Goal: Task Accomplishment & Management: Complete application form

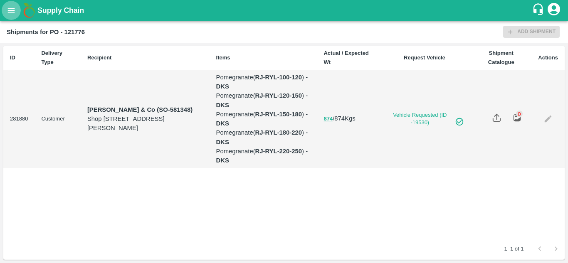
click at [10, 11] on icon "open drawer" at bounding box center [11, 10] width 9 height 9
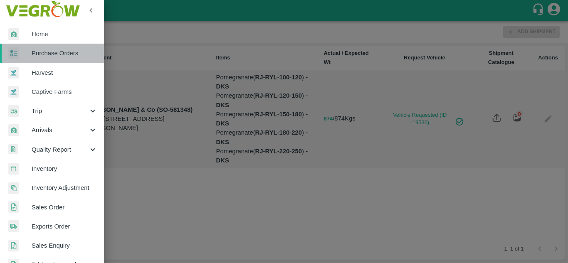
click at [57, 59] on link "Purchase Orders" at bounding box center [52, 53] width 104 height 19
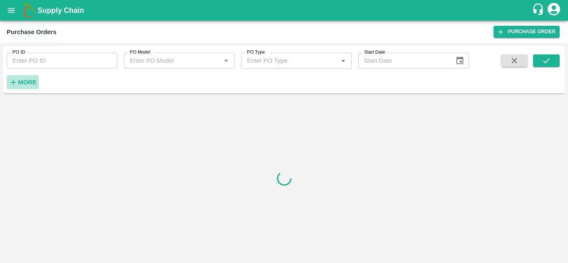
click at [28, 88] on h6 "More" at bounding box center [27, 82] width 19 height 11
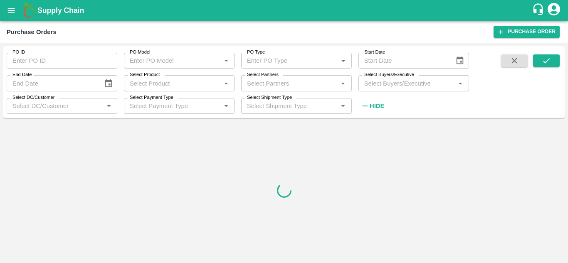
click at [405, 82] on input "Select Buyers/Executive" at bounding box center [407, 83] width 92 height 11
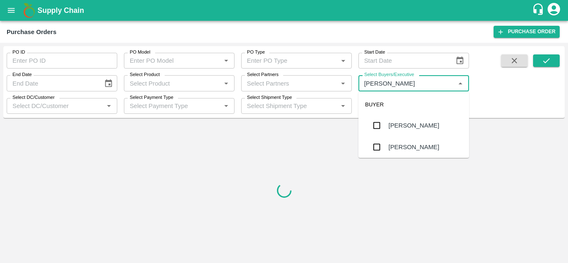
type input "Avinash"
click at [377, 143] on input "checkbox" at bounding box center [377, 147] width 17 height 17
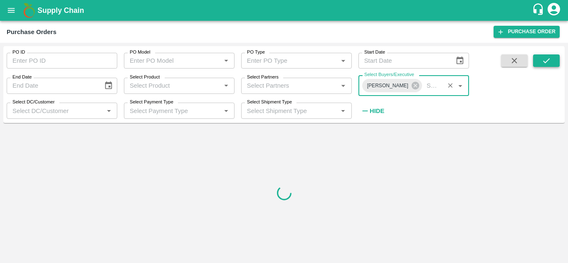
click at [544, 59] on icon "submit" at bounding box center [546, 60] width 9 height 9
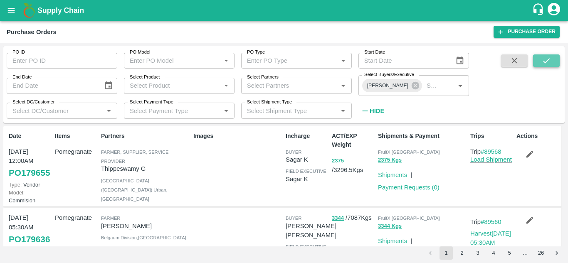
click at [544, 59] on icon "submit" at bounding box center [546, 60] width 9 height 9
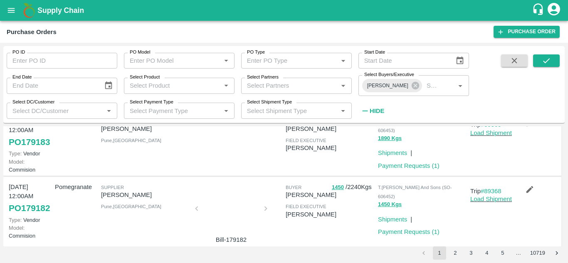
scroll to position [230, 0]
click at [27, 149] on link "PO 179183" at bounding box center [29, 141] width 41 height 15
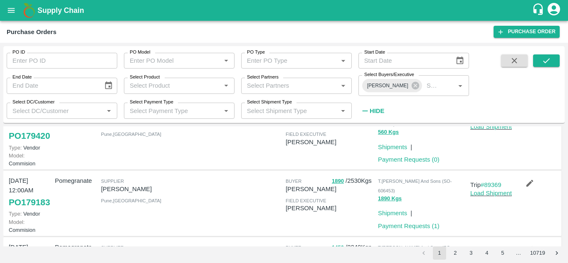
scroll to position [168, 0]
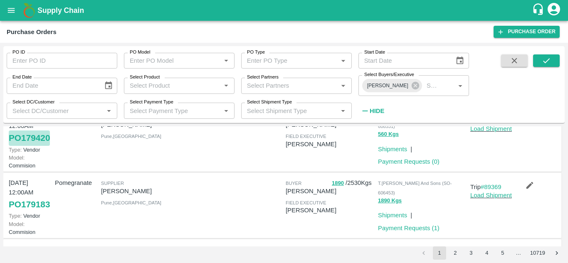
click at [16, 146] on link "PO 179420" at bounding box center [29, 138] width 41 height 15
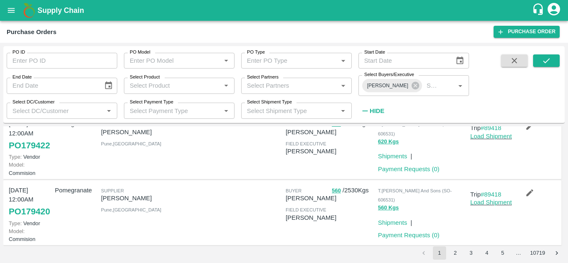
scroll to position [91, 0]
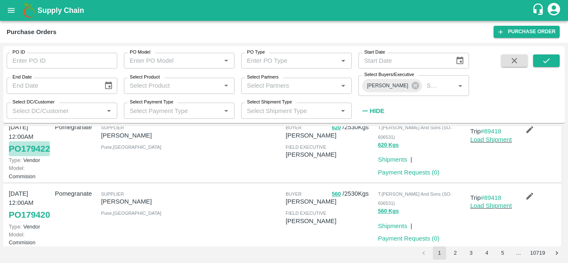
click at [24, 156] on link "PO 179422" at bounding box center [29, 148] width 41 height 15
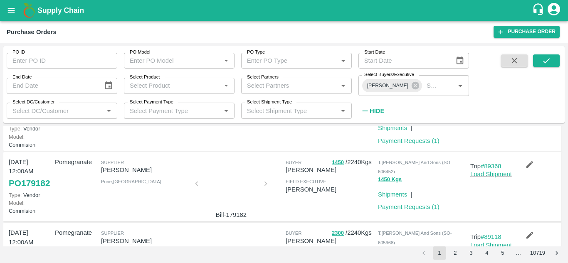
scroll to position [253, 0]
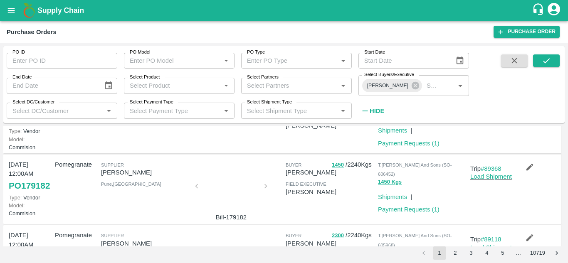
click at [403, 147] on link "Payment Requests ( 1 )" at bounding box center [409, 143] width 62 height 7
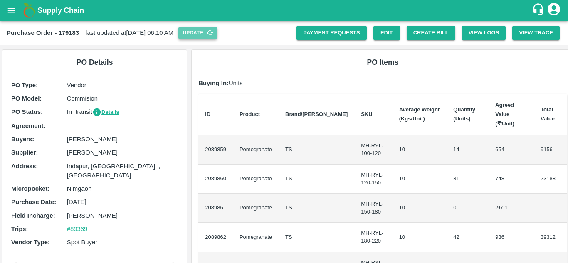
click at [211, 36] on button "Update" at bounding box center [197, 33] width 39 height 12
click at [422, 36] on button "Create Bill" at bounding box center [431, 33] width 49 height 15
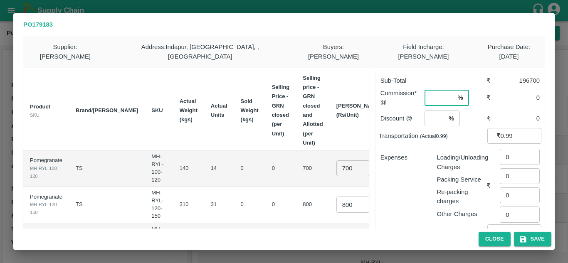
click at [434, 90] on input "number" at bounding box center [440, 98] width 30 height 16
type input "8"
click at [429, 111] on input "number" at bounding box center [435, 119] width 21 height 16
type input "2"
click at [431, 134] on small "(Actual 0.99 )" at bounding box center [434, 137] width 28 height 6
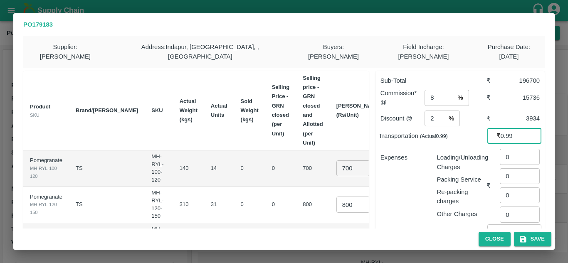
click at [518, 128] on input "0.99" at bounding box center [521, 136] width 41 height 16
type input "0"
click at [505, 128] on input "20000" at bounding box center [521, 136] width 41 height 16
type input "20000"
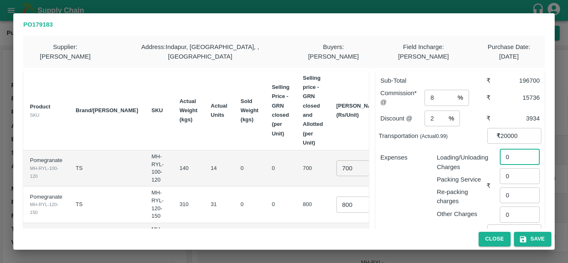
click at [513, 149] on input "0" at bounding box center [520, 157] width 40 height 16
type input "567"
click at [418, 169] on div "Expenses" at bounding box center [402, 182] width 57 height 72
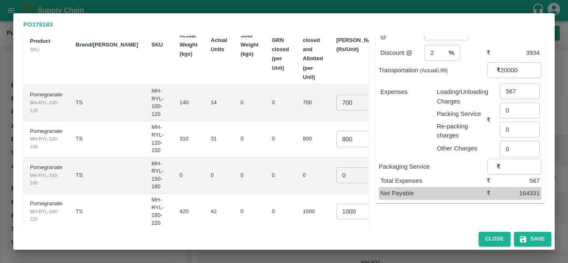
scroll to position [66, 0]
click at [337, 131] on input "800" at bounding box center [353, 139] width 33 height 16
type input "850"
click at [337, 167] on input "0" at bounding box center [353, 175] width 33 height 16
type input "0.1"
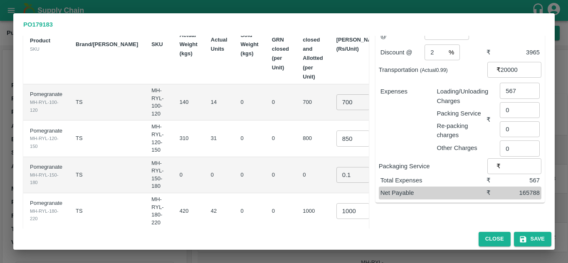
click at [296, 160] on td "0" at bounding box center [312, 175] width 33 height 36
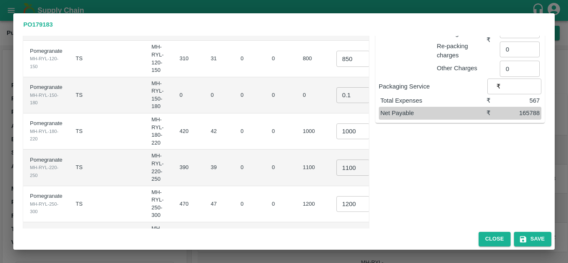
scroll to position [163, 0]
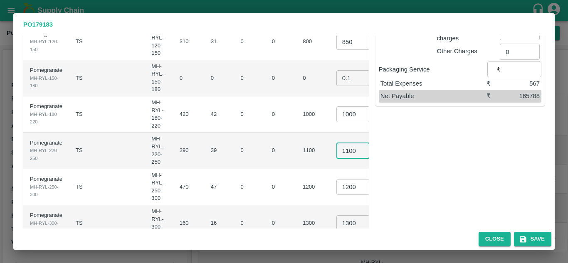
click at [337, 143] on input "1100" at bounding box center [353, 151] width 33 height 16
type input "1200"
click at [337, 179] on input "1200" at bounding box center [353, 187] width 33 height 16
type input "1300"
click at [337, 219] on input "1300" at bounding box center [353, 224] width 33 height 16
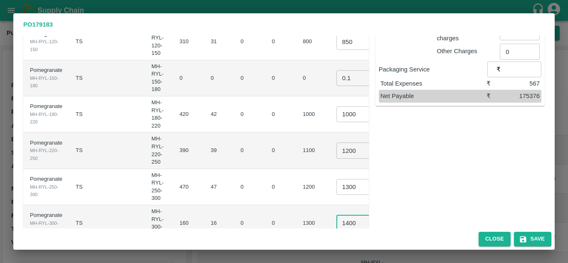
type input "1400"
click at [204, 169] on td "47" at bounding box center [219, 187] width 30 height 36
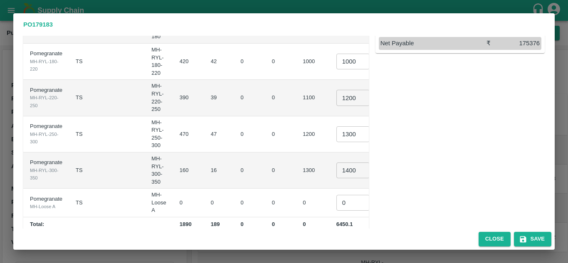
scroll to position [222, 0]
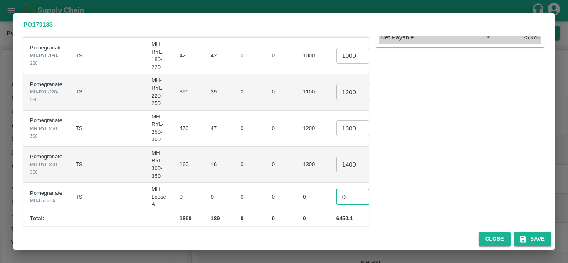
click at [337, 189] on input "0" at bounding box center [353, 197] width 33 height 16
type input "0.1"
click at [296, 156] on td "1300" at bounding box center [312, 165] width 33 height 36
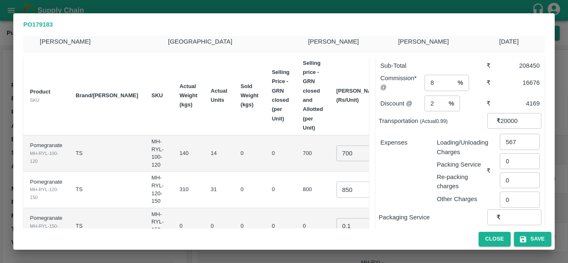
scroll to position [0, 0]
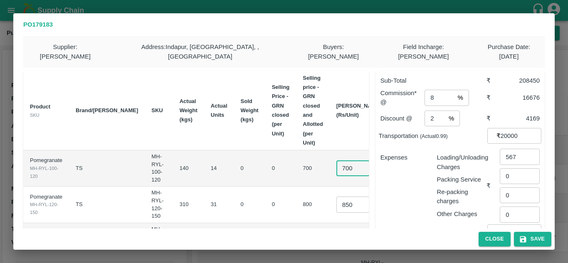
click at [337, 161] on input "700" at bounding box center [353, 169] width 33 height 16
type input "750"
click at [234, 139] on th "Sold Weight (kgs)" at bounding box center [249, 110] width 31 height 79
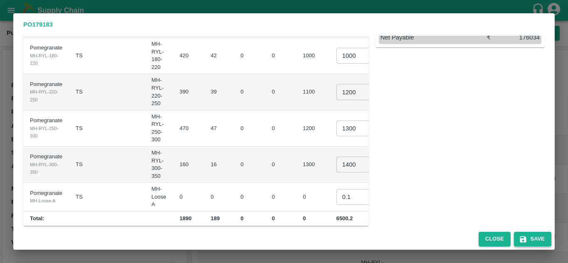
click at [525, 242] on icon "button" at bounding box center [523, 239] width 6 height 6
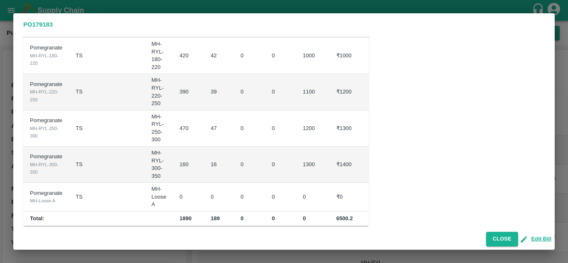
scroll to position [0, 0]
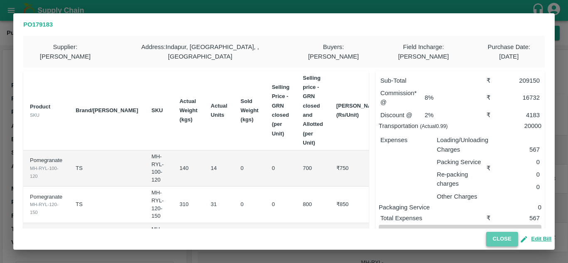
click at [498, 237] on button "Close" at bounding box center [502, 239] width 32 height 15
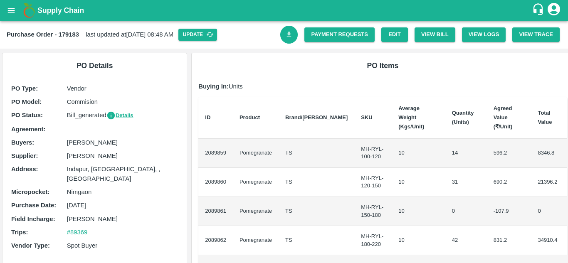
click at [289, 37] on icon "Download Bill" at bounding box center [289, 34] width 5 height 5
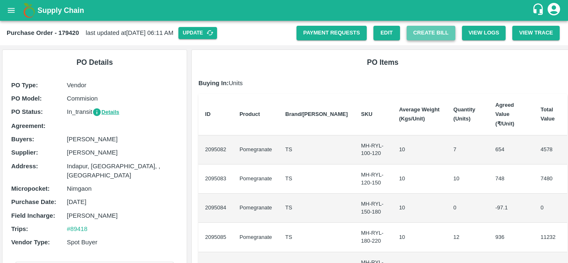
click at [431, 33] on button "Create Bill" at bounding box center [431, 33] width 49 height 15
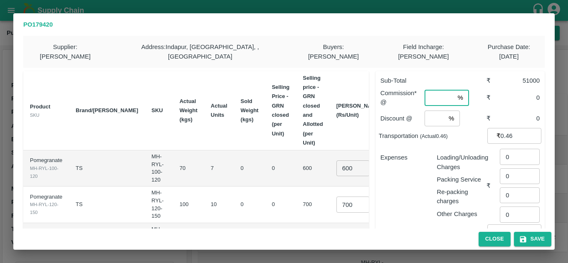
click at [432, 90] on input "number" at bounding box center [440, 98] width 30 height 16
type input "8"
type input "2"
click at [434, 150] on div "Loading/Unloading Charges" at bounding box center [460, 161] width 53 height 22
click at [337, 161] on input "600" at bounding box center [353, 169] width 33 height 16
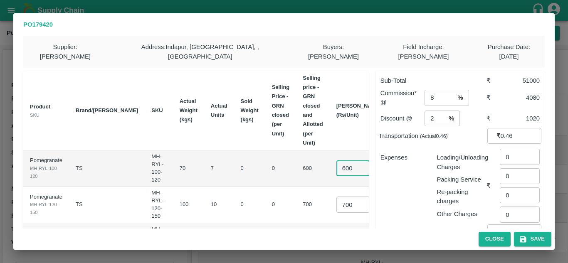
click at [337, 161] on input "600" at bounding box center [353, 169] width 33 height 16
type input "700"
type input "850"
click at [234, 172] on td "0" at bounding box center [249, 169] width 31 height 36
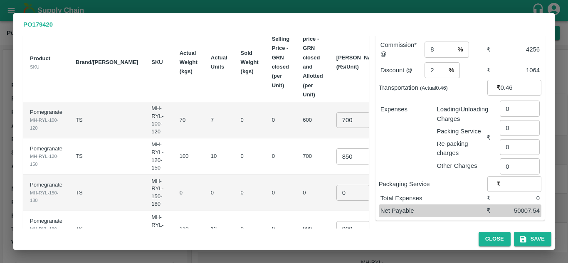
scroll to position [71, 0]
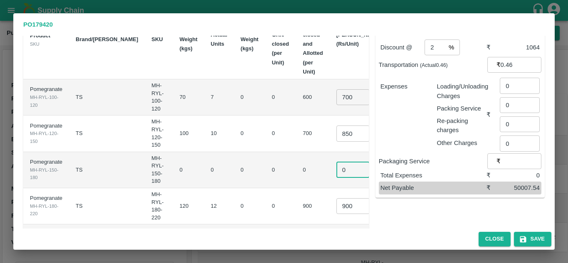
click at [337, 162] on input "0" at bounding box center [353, 170] width 33 height 16
type input "0.1"
type input "1000"
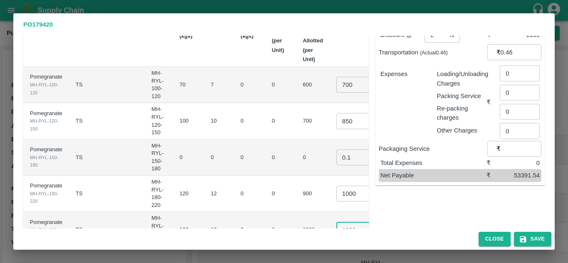
type input "1200"
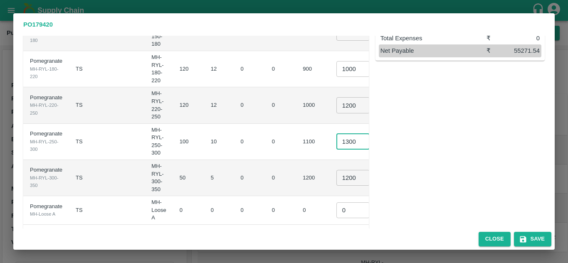
type input "1300"
type input "1400"
type input "0.1"
click at [234, 185] on td "0" at bounding box center [249, 178] width 31 height 36
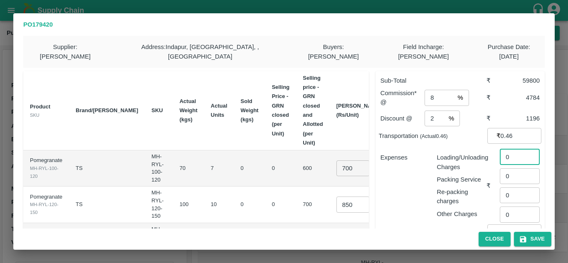
click at [511, 153] on input "0" at bounding box center [520, 157] width 40 height 16
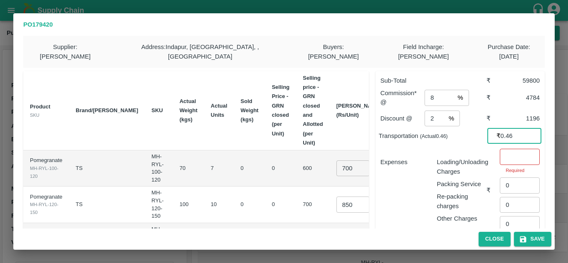
click at [503, 128] on input "0.46" at bounding box center [521, 136] width 41 height 16
type input "5376"
click at [511, 149] on input "number" at bounding box center [520, 157] width 40 height 16
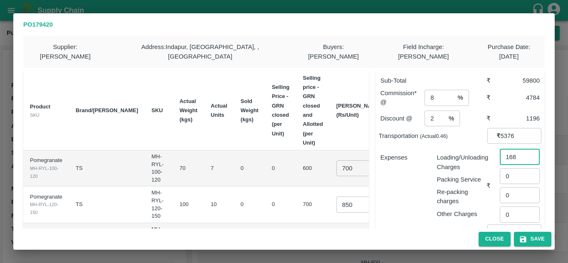
type input "168"
click at [451, 160] on p "Loading/Unloading Charges" at bounding box center [462, 162] width 50 height 19
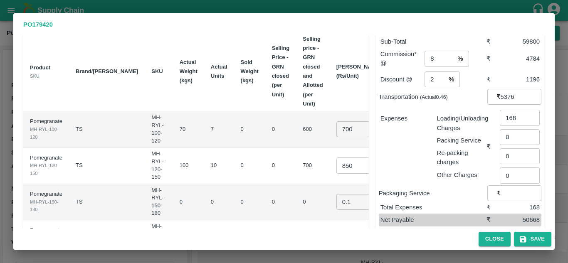
scroll to position [40, 0]
click at [533, 241] on button "Save" at bounding box center [532, 239] width 37 height 15
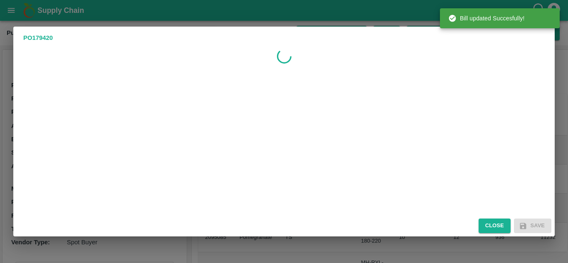
scroll to position [0, 0]
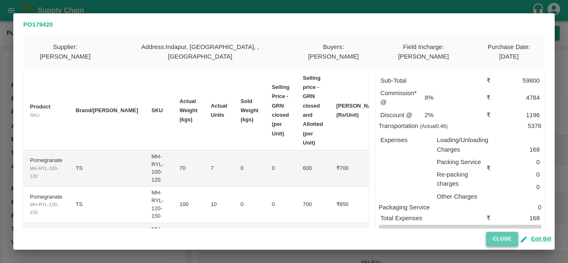
click at [499, 238] on button "Close" at bounding box center [502, 239] width 32 height 15
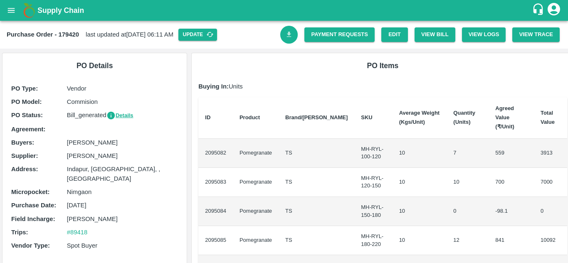
click at [295, 32] on link "Download Bill" at bounding box center [289, 35] width 18 height 18
click at [285, 37] on icon "Download Bill" at bounding box center [289, 35] width 8 height 8
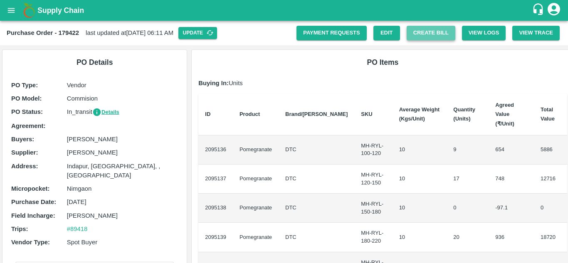
click at [429, 35] on button "Create Bill" at bounding box center [431, 33] width 49 height 15
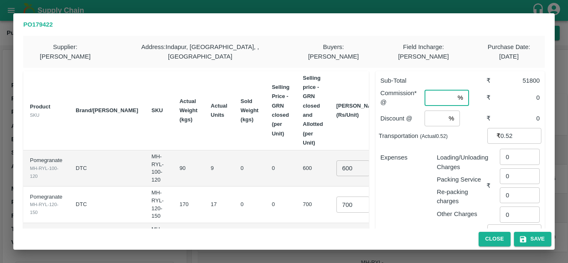
click at [438, 95] on input "number" at bounding box center [440, 98] width 30 height 16
type input "8"
type input "2"
click at [412, 146] on div "Expenses" at bounding box center [402, 182] width 57 height 72
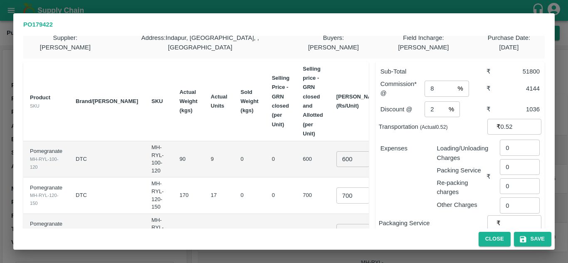
scroll to position [10, 0]
click at [337, 152] on input "600" at bounding box center [353, 159] width 33 height 16
type input "750"
type input "900"
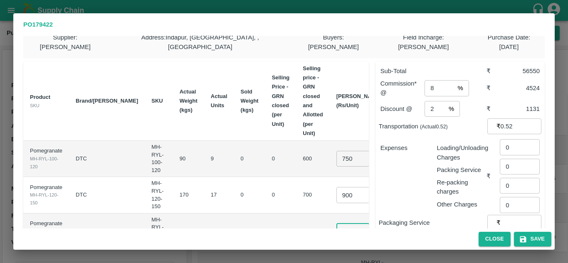
scroll to position [11, 0]
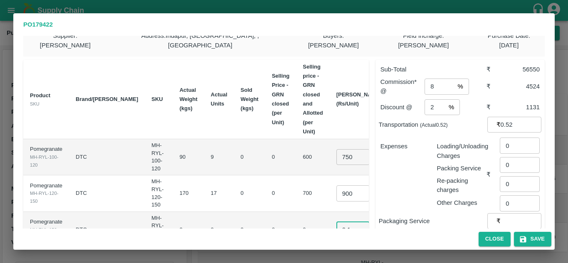
type input "0.1"
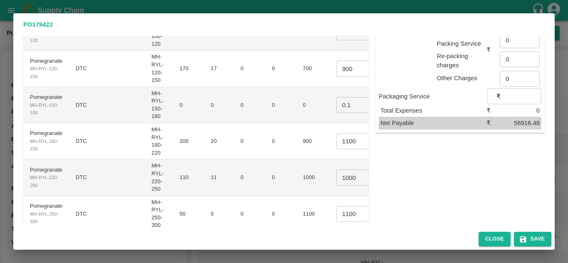
scroll to position [0, 0]
click at [337, 134] on input "1100" at bounding box center [353, 142] width 33 height 16
type input "1200"
click at [337, 170] on input "1000" at bounding box center [353, 178] width 33 height 16
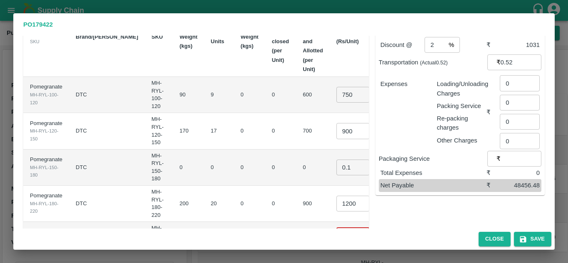
scroll to position [73, 0]
click at [337, 124] on input "900" at bounding box center [353, 132] width 33 height 16
type input "850"
click at [337, 196] on input "1200" at bounding box center [353, 204] width 33 height 16
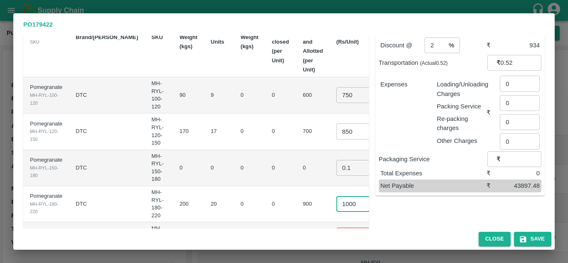
type input "1000"
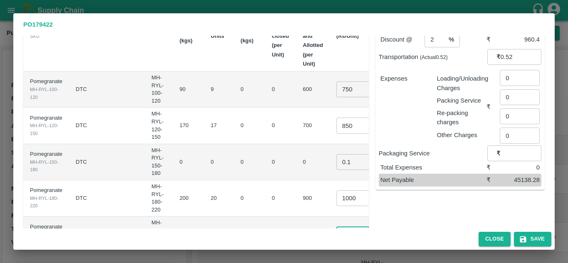
scroll to position [0, 2]
type input "1200"
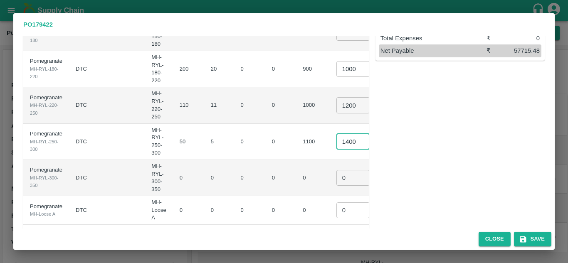
type input "1400"
type input "0.1"
click at [337, 203] on input "0" at bounding box center [353, 211] width 33 height 16
type input "0.1"
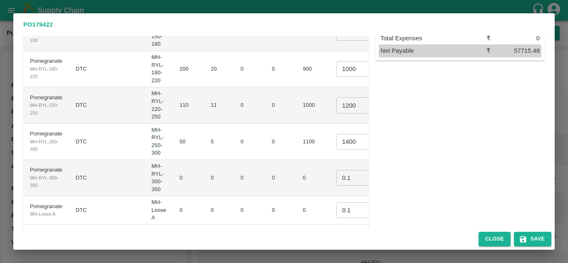
click at [204, 160] on td "0" at bounding box center [219, 178] width 30 height 36
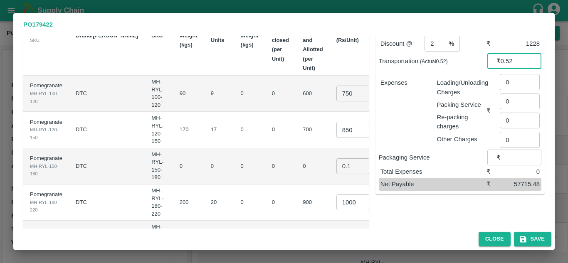
click at [504, 53] on input "0.52" at bounding box center [521, 61] width 41 height 16
type input "5952"
click at [434, 109] on div "Re-packing charges" at bounding box center [460, 120] width 53 height 22
click at [509, 74] on input "0" at bounding box center [520, 82] width 40 height 16
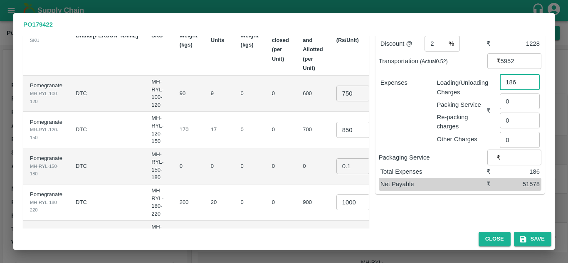
type input "186"
click at [393, 102] on div "Expenses" at bounding box center [402, 108] width 57 height 72
click at [337, 122] on input "850" at bounding box center [353, 130] width 33 height 16
type input "900"
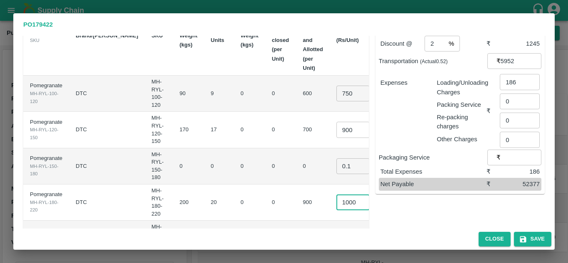
click at [337, 195] on input "1000" at bounding box center [353, 203] width 33 height 16
type input "1100"
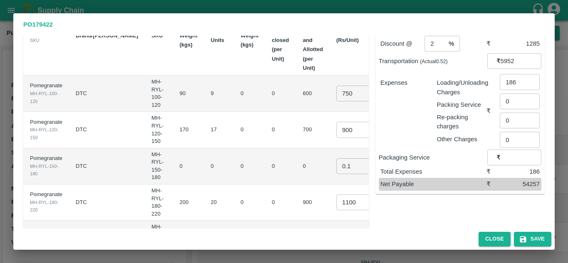
click at [296, 185] on td "900" at bounding box center [312, 203] width 33 height 36
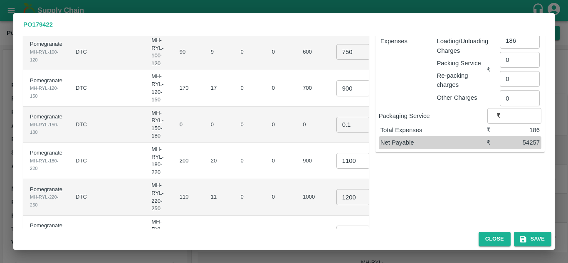
scroll to position [117, 0]
click at [542, 239] on button "Save" at bounding box center [532, 239] width 37 height 15
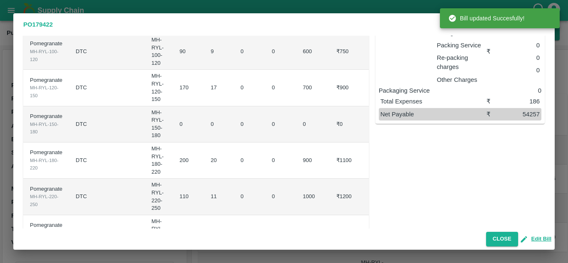
scroll to position [0, 0]
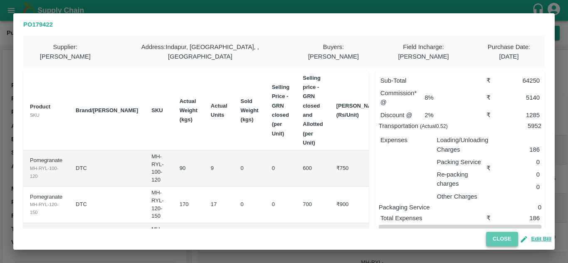
click at [493, 240] on button "Close" at bounding box center [502, 239] width 32 height 15
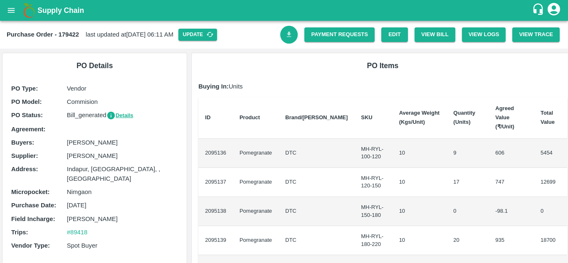
click at [286, 40] on link "Download Bill" at bounding box center [289, 35] width 18 height 18
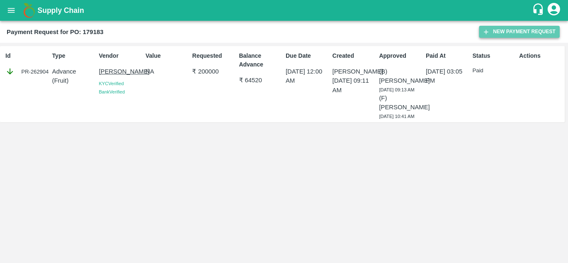
click at [495, 31] on button "New Payment Request" at bounding box center [519, 32] width 81 height 12
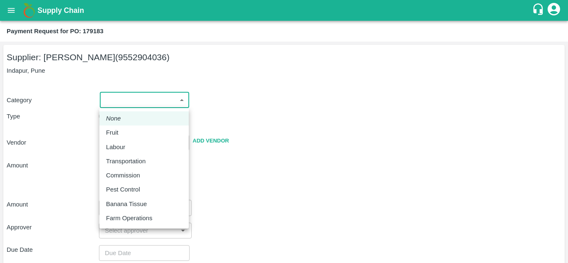
click at [121, 107] on body "Supply Chain Payment Request for PO: 179183 Supplier: [PERSON_NAME] (9552904036…" at bounding box center [284, 131] width 568 height 263
click at [112, 132] on p "Fruit" at bounding box center [112, 132] width 12 height 9
type input "1"
type input "[PERSON_NAME] - 9552904036(Supplier)"
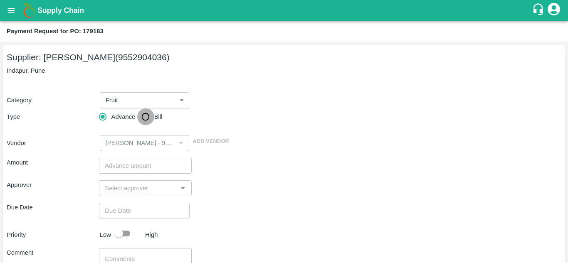
click at [148, 116] on input "Bill" at bounding box center [145, 117] width 17 height 17
radio input "true"
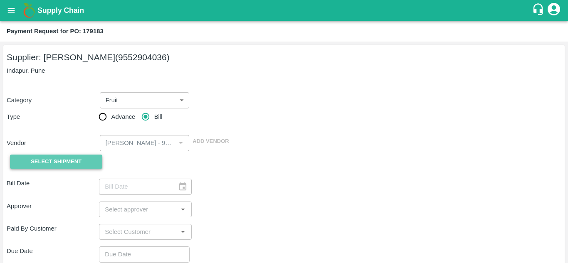
click at [73, 162] on span "Select Shipment" at bounding box center [56, 162] width 51 height 10
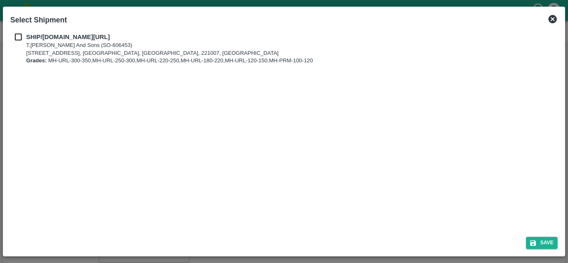
click at [18, 42] on div "SHIP/[DOMAIN_NAME][URL] T.[PERSON_NAME] And Sons (SO-606453) Shop No B 27 , , […" at bounding box center [284, 48] width 548 height 32
click at [18, 37] on input "checkbox" at bounding box center [18, 36] width 16 height 9
checkbox input "true"
click at [543, 245] on button "Save" at bounding box center [542, 243] width 32 height 12
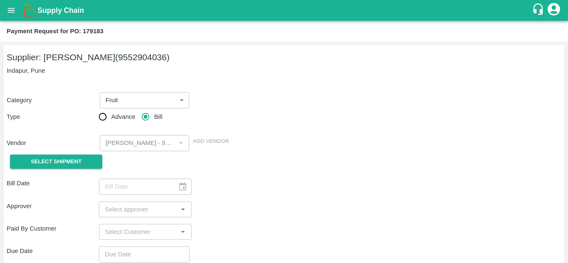
type input "03/10/2025"
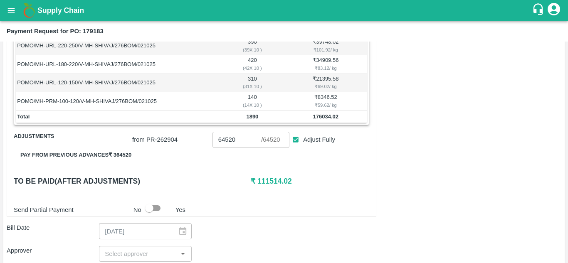
scroll to position [199, 0]
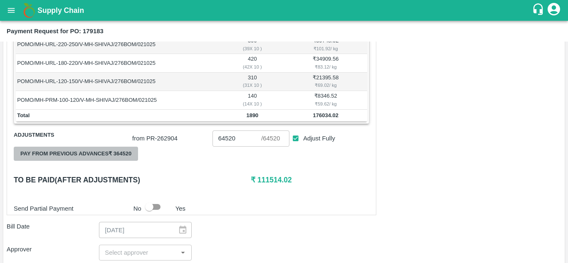
click at [124, 153] on button "Pay from previous advances ₹ 364520" at bounding box center [76, 154] width 124 height 15
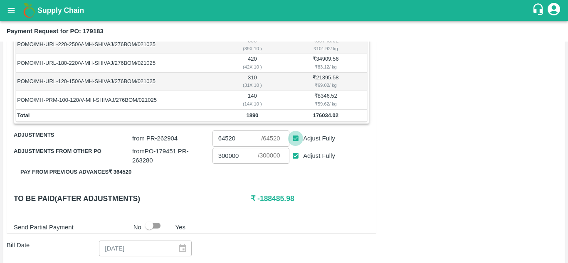
click at [293, 138] on input "Adjust Fully" at bounding box center [295, 138] width 15 height 15
checkbox input "false"
type input "0"
click at [296, 158] on input "Adjust Fully" at bounding box center [295, 156] width 15 height 15
checkbox input "false"
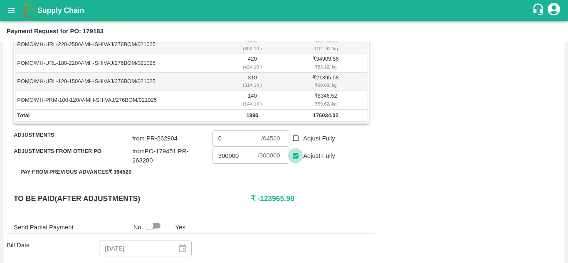
type input "0"
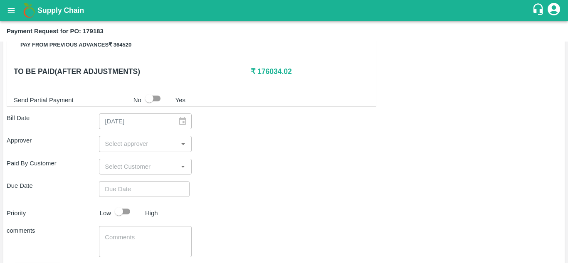
scroll to position [373, 0]
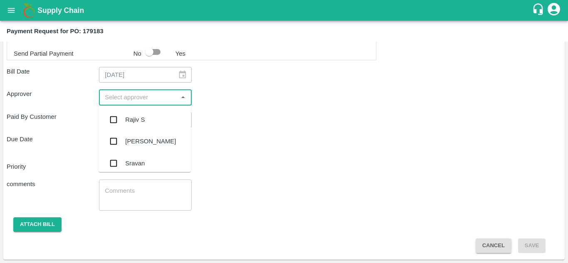
click at [106, 97] on input "input" at bounding box center [139, 97] width 74 height 11
type input "Muku"
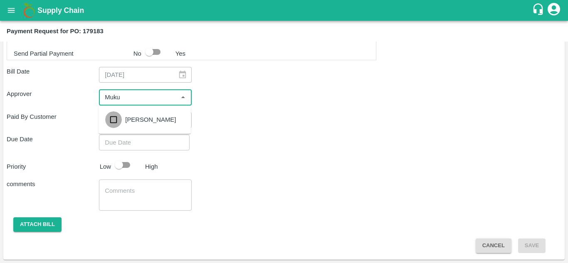
click at [114, 120] on input "checkbox" at bounding box center [113, 120] width 17 height 17
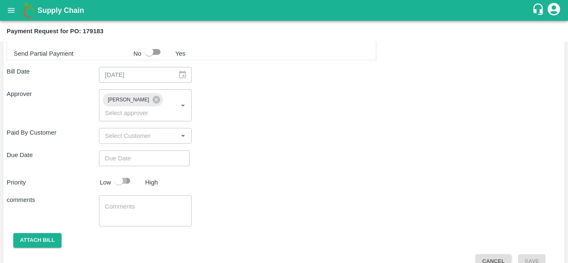
click at [124, 181] on input "checkbox" at bounding box center [118, 181] width 47 height 16
checkbox input "true"
click at [45, 242] on button "Attach bill" at bounding box center [37, 240] width 48 height 15
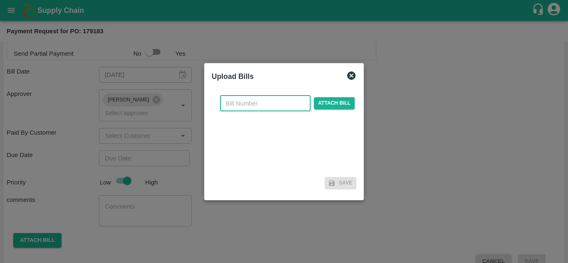
click at [234, 104] on input "text" at bounding box center [265, 104] width 91 height 16
type input "179183"
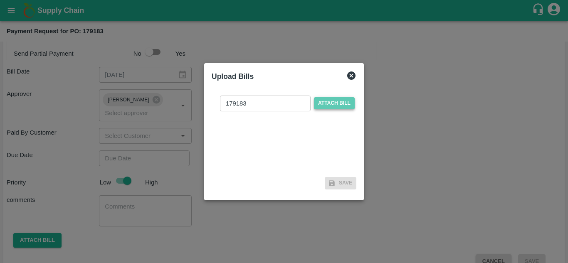
click at [330, 103] on span "Attach bill" at bounding box center [334, 103] width 41 height 12
click at [0, 0] on input "Attach bill" at bounding box center [0, 0] width 0 height 0
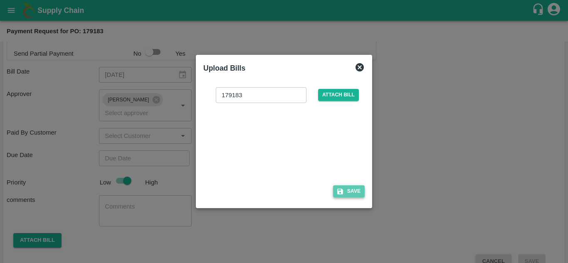
click at [341, 192] on icon "button" at bounding box center [340, 192] width 6 height 6
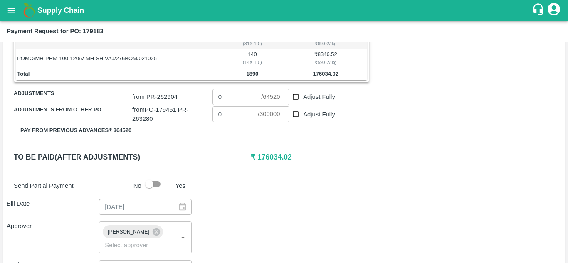
scroll to position [236, 0]
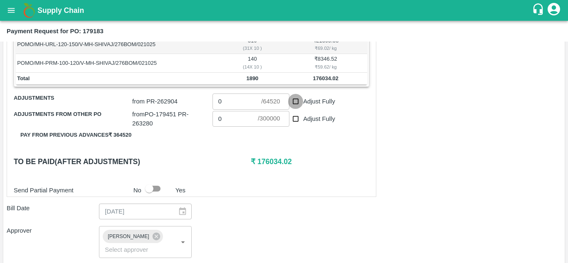
click at [295, 100] on input "Adjust Fully" at bounding box center [295, 101] width 15 height 15
checkbox input "true"
type input "64520"
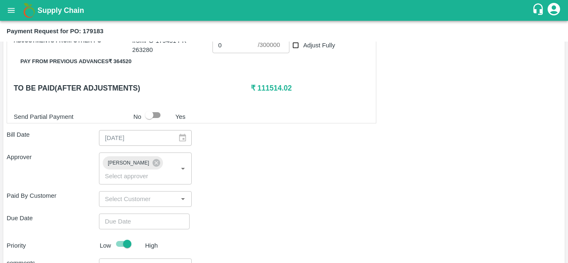
scroll to position [433, 0]
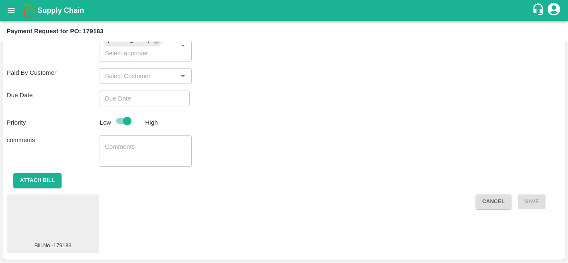
type input "DD/MM/YYYY hh:mm aa"
click at [115, 97] on input "DD/MM/YYYY hh:mm aa" at bounding box center [141, 99] width 85 height 16
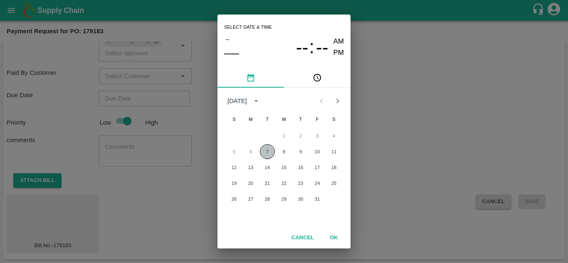
click at [272, 151] on button "7" at bounding box center [267, 151] width 15 height 15
type input "[DATE] 12:00 AM"
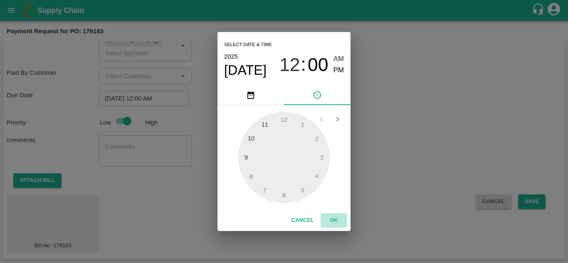
click at [335, 216] on button "OK" at bounding box center [334, 220] width 27 height 15
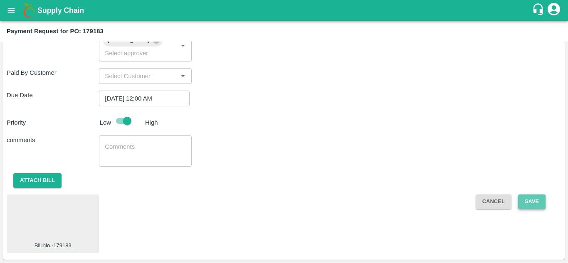
click at [531, 202] on button "Save" at bounding box center [531, 202] width 27 height 15
type input "300000"
checkbox input "true"
checkbox input "false"
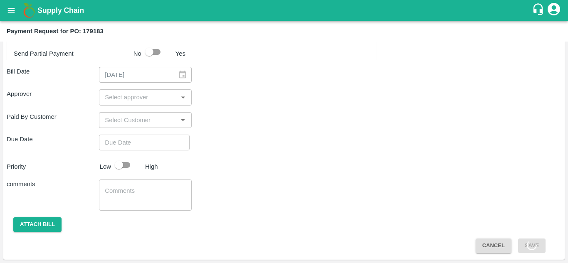
scroll to position [373, 0]
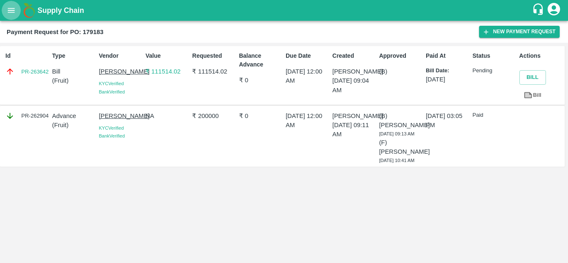
click at [15, 12] on icon "open drawer" at bounding box center [11, 10] width 9 height 9
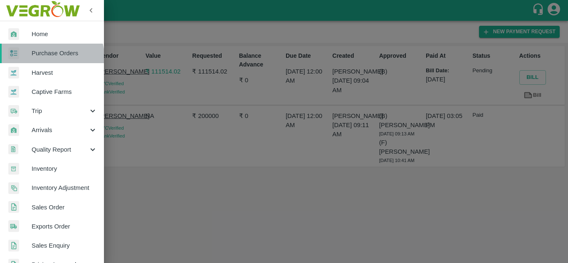
click at [45, 59] on link "Purchase Orders" at bounding box center [52, 53] width 104 height 19
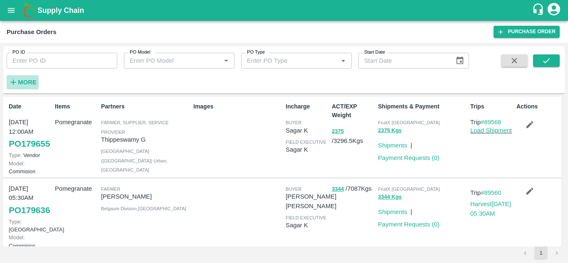
click at [26, 81] on strong "More" at bounding box center [27, 82] width 19 height 7
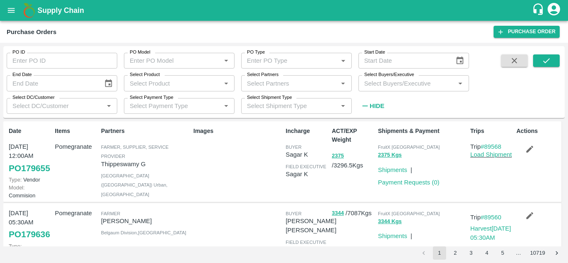
click at [376, 85] on input "Select Buyers/Executive" at bounding box center [407, 83] width 92 height 11
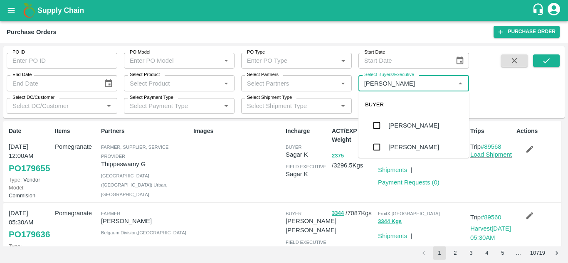
type input "Avinash"
click at [372, 148] on input "checkbox" at bounding box center [377, 147] width 17 height 17
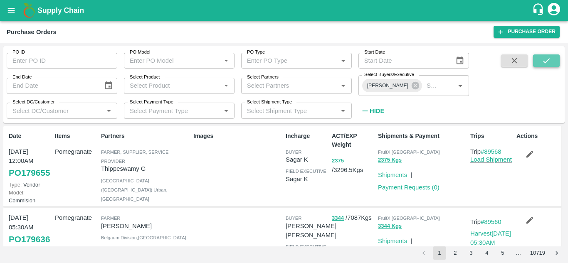
click at [548, 60] on icon "submit" at bounding box center [546, 60] width 7 height 5
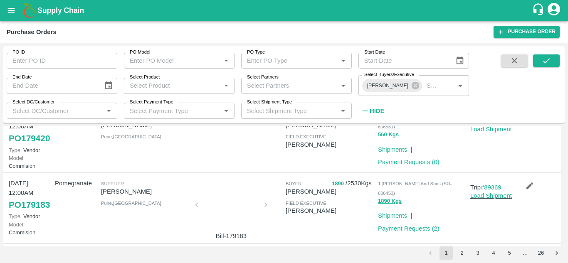
scroll to position [156, 0]
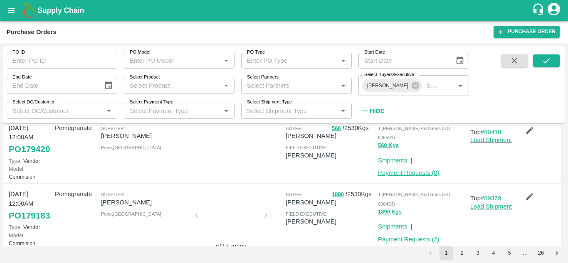
click at [404, 176] on link "Payment Requests ( 0 )" at bounding box center [409, 173] width 62 height 7
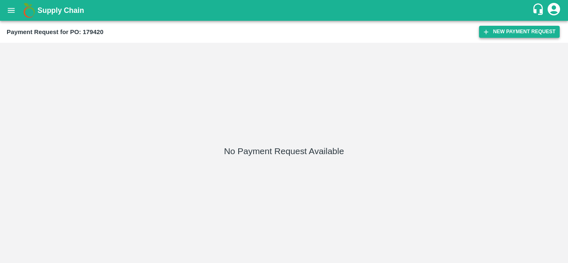
click at [499, 29] on button "New Payment Request" at bounding box center [519, 32] width 81 height 12
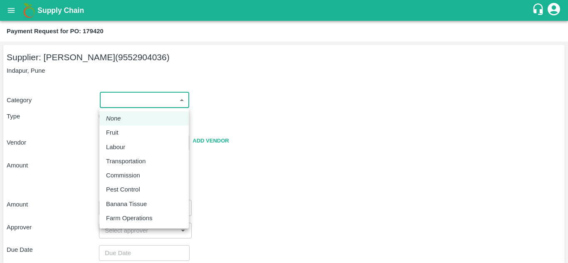
click at [156, 97] on body "Supply Chain Payment Request for PO: 179420 Supplier: [PERSON_NAME] (9552904036…" at bounding box center [284, 131] width 568 height 263
click at [126, 131] on div "Fruit" at bounding box center [144, 132] width 76 height 9
type input "1"
type input "[PERSON_NAME] - 9552904036(Supplier)"
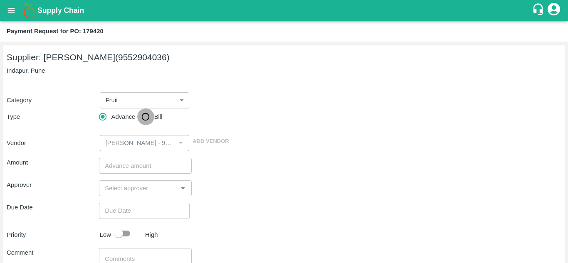
click at [150, 116] on input "Bill" at bounding box center [145, 117] width 17 height 17
radio input "true"
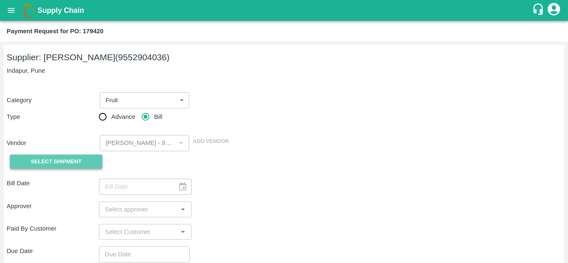
click at [73, 161] on span "Select Shipment" at bounding box center [56, 162] width 51 height 10
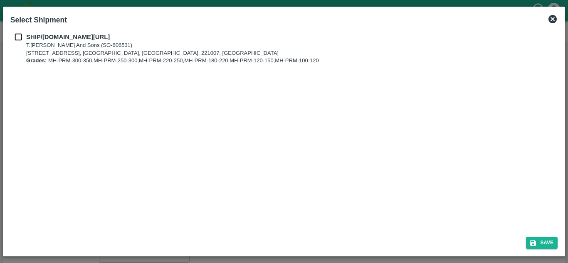
click at [18, 36] on input "checkbox" at bounding box center [18, 36] width 16 height 9
checkbox input "true"
click at [543, 242] on button "Save" at bounding box center [542, 243] width 32 height 12
type input "[DATE]"
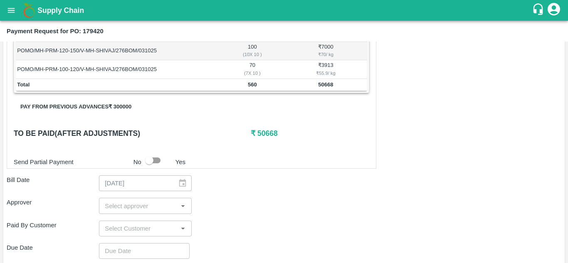
scroll to position [230, 0]
click at [69, 103] on button "Pay from previous advances ₹ 300000" at bounding box center [76, 106] width 124 height 15
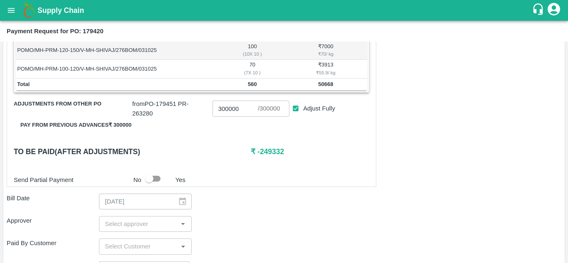
click at [294, 106] on input "Adjust Fully" at bounding box center [295, 108] width 15 height 15
checkbox input "false"
type input "0"
click at [228, 109] on input "0" at bounding box center [235, 109] width 45 height 16
type input "5"
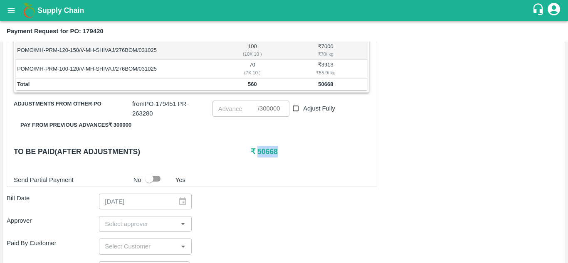
drag, startPoint x: 256, startPoint y: 151, endPoint x: 280, endPoint y: 154, distance: 24.4
click at [280, 154] on h6 "₹ 50668" at bounding box center [310, 152] width 119 height 12
copy h6 "50668"
click at [226, 112] on input "number" at bounding box center [235, 109] width 45 height 16
paste input "50668"
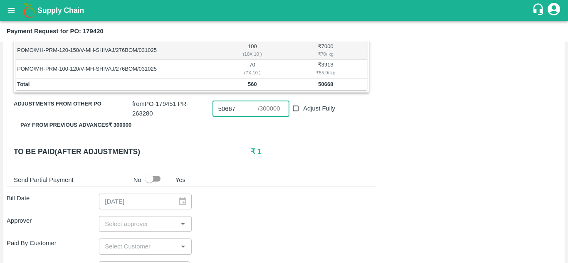
type input "50667"
click at [201, 164] on div "Shipment - SHIP/T.KI/368303 Lots (Labels) Weight (Kgs) Total Price (₹) POMO/MH-…" at bounding box center [192, 64] width 370 height 245
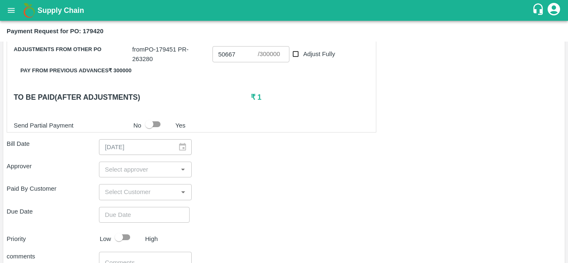
scroll to position [286, 0]
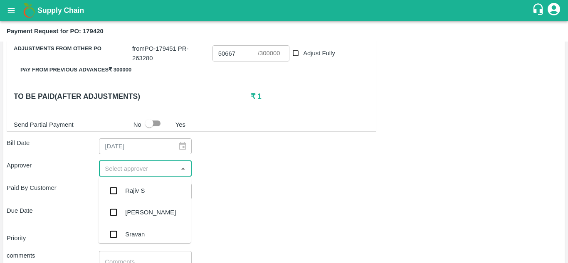
click at [107, 170] on input "input" at bounding box center [139, 169] width 74 height 11
type input "A"
type input "muku"
click at [111, 192] on input "checkbox" at bounding box center [113, 191] width 17 height 17
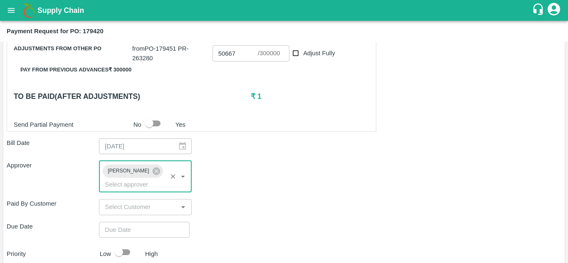
scroll to position [373, 0]
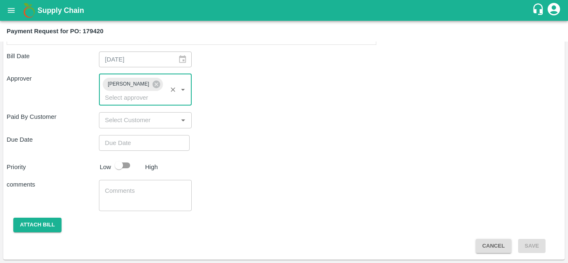
type input "DD/MM/YYYY hh:mm aa"
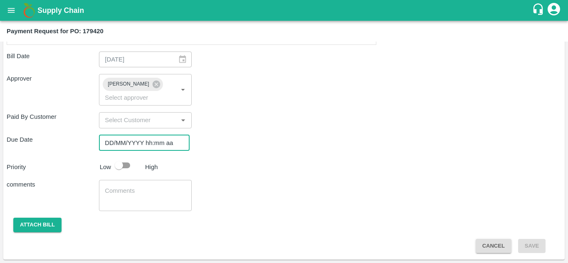
click at [110, 139] on input "DD/MM/YYYY hh:mm aa" at bounding box center [141, 143] width 85 height 16
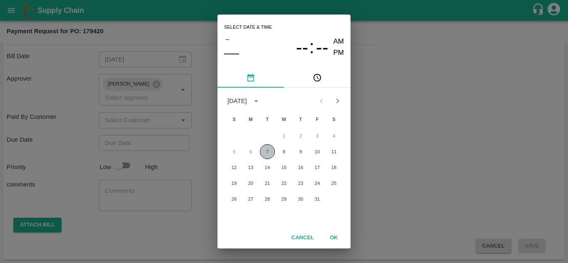
click at [267, 150] on button "7" at bounding box center [267, 151] width 15 height 15
type input "[DATE] 12:00 AM"
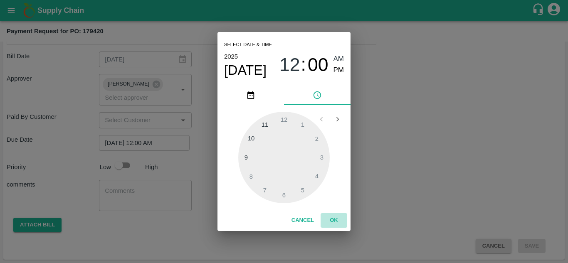
click at [338, 218] on button "OK" at bounding box center [334, 220] width 27 height 15
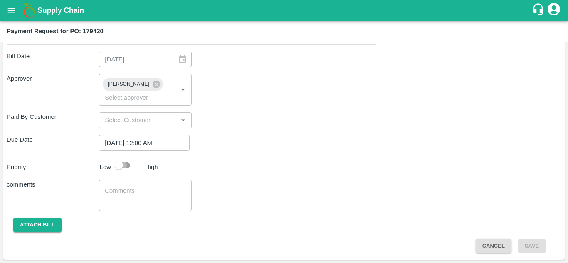
click at [120, 169] on input "checkbox" at bounding box center [118, 166] width 47 height 16
checkbox input "true"
click at [33, 223] on button "Attach bill" at bounding box center [37, 225] width 48 height 15
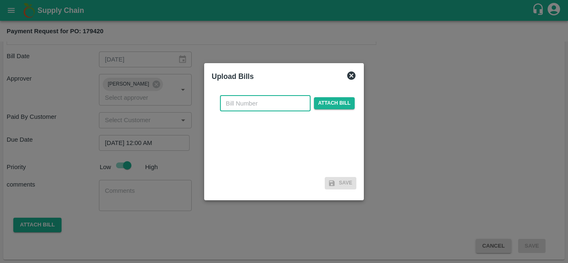
click at [256, 108] on input "text" at bounding box center [265, 104] width 91 height 16
type input "179420"
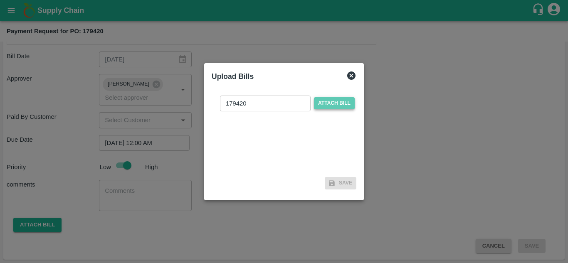
click at [333, 103] on span "Attach bill" at bounding box center [334, 103] width 41 height 12
click at [0, 0] on input "Attach bill" at bounding box center [0, 0] width 0 height 0
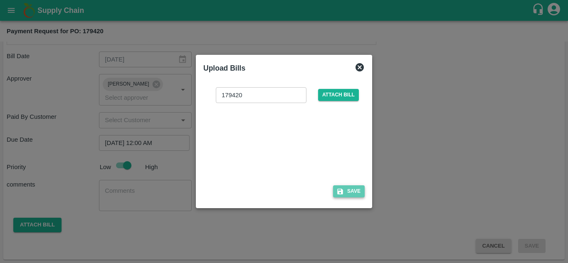
click at [355, 191] on button "Save" at bounding box center [349, 192] width 32 height 12
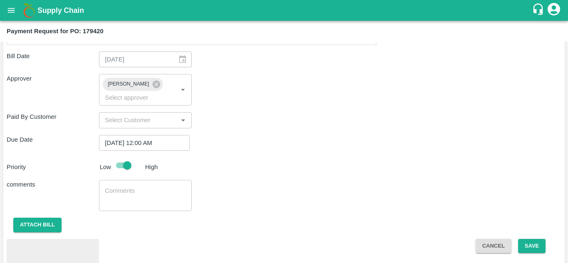
scroll to position [417, 0]
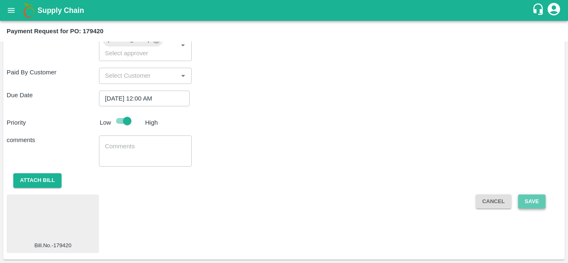
click at [525, 198] on button "Save" at bounding box center [531, 202] width 27 height 15
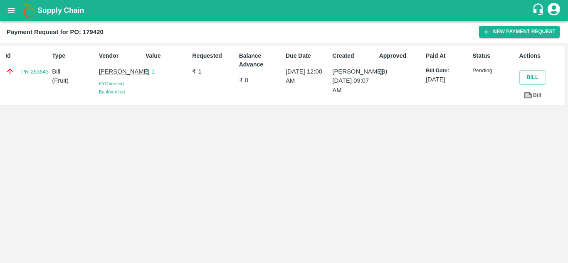
click at [0, 14] on div "Supply Chain" at bounding box center [284, 10] width 568 height 21
click at [10, 12] on icon "open drawer" at bounding box center [11, 10] width 7 height 5
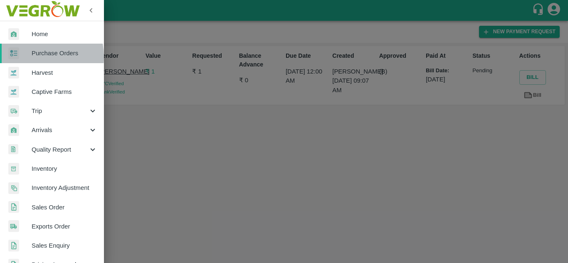
click at [39, 57] on span "Purchase Orders" at bounding box center [65, 53] width 66 height 9
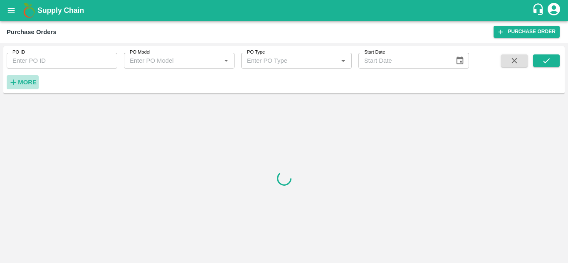
click at [29, 82] on strong "More" at bounding box center [27, 82] width 19 height 7
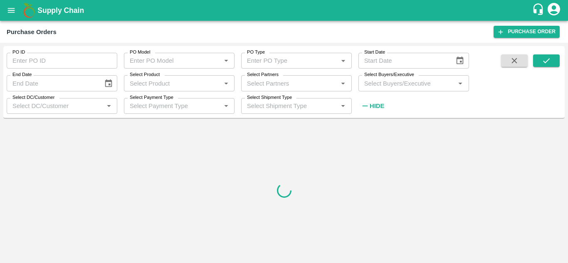
click at [385, 82] on input "Select Buyers/Executive" at bounding box center [407, 83] width 92 height 11
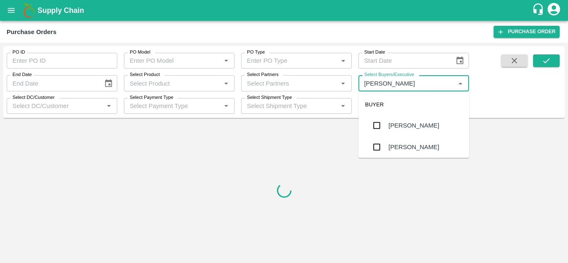
type input "Avinash"
click at [375, 153] on input "checkbox" at bounding box center [377, 147] width 17 height 17
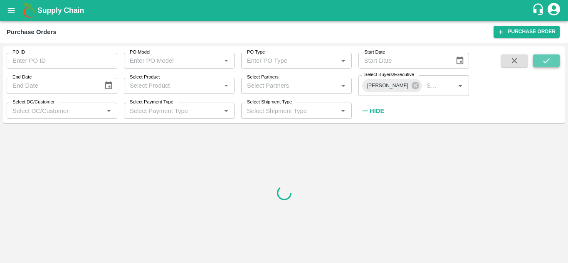
click at [553, 59] on button "submit" at bounding box center [546, 61] width 27 height 12
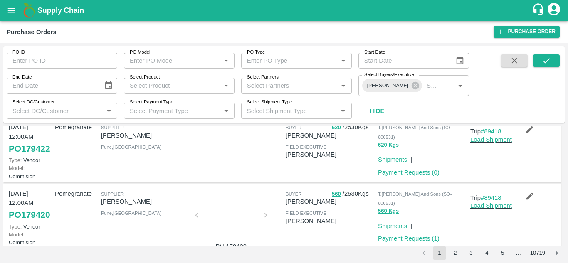
scroll to position [92, 0]
click at [413, 175] on link "Payment Requests ( 0 )" at bounding box center [409, 172] width 62 height 7
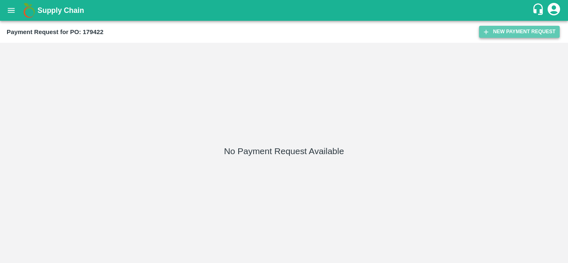
click at [506, 33] on button "New Payment Request" at bounding box center [519, 32] width 81 height 12
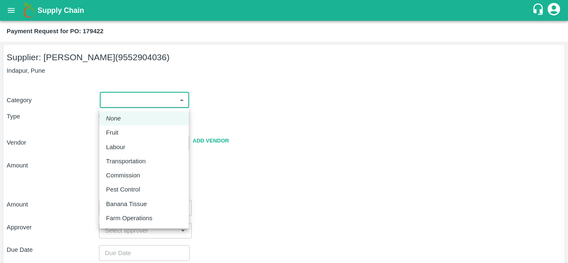
click at [145, 100] on body "Supply Chain Payment Request for PO: 179422 Supplier: [PERSON_NAME] AVACHAR (95…" at bounding box center [284, 131] width 568 height 263
click at [119, 132] on div "Fruit" at bounding box center [114, 132] width 17 height 9
type input "1"
type input "[PERSON_NAME] - 9552904036(Supplier)"
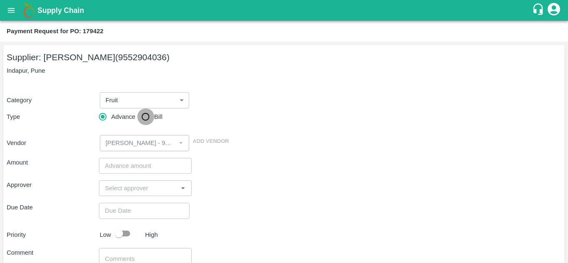
click at [144, 114] on input "Bill" at bounding box center [145, 117] width 17 height 17
radio input "true"
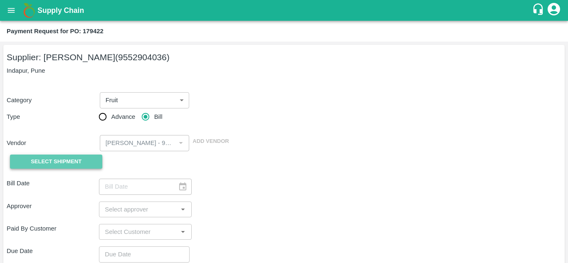
click at [74, 163] on span "Select Shipment" at bounding box center [56, 162] width 51 height 10
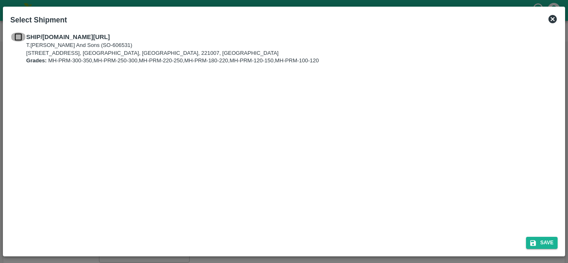
click at [20, 37] on input "checkbox" at bounding box center [18, 36] width 16 height 9
checkbox input "true"
click at [542, 240] on button "Save" at bounding box center [542, 243] width 32 height 12
type input "[DATE]"
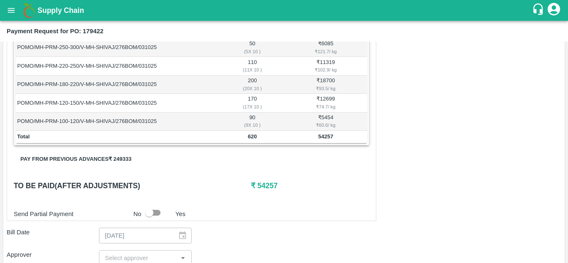
scroll to position [182, 0]
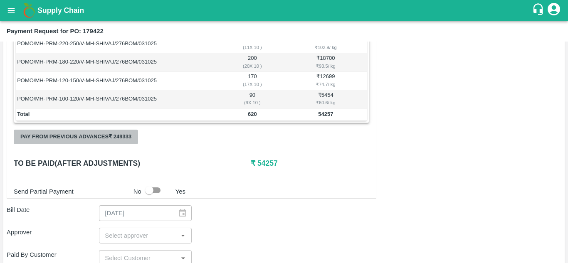
click at [123, 138] on button "Pay from previous advances ₹ 249333" at bounding box center [76, 137] width 124 height 15
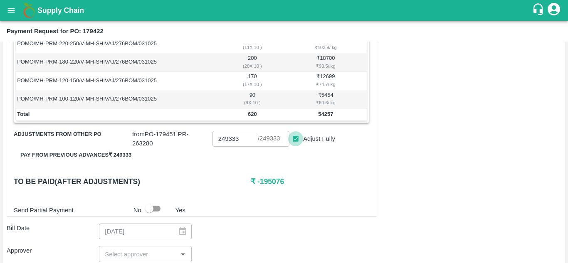
click at [295, 140] on input "Adjust Fully" at bounding box center [295, 138] width 15 height 15
checkbox input "false"
type input "0"
click at [231, 139] on input "0" at bounding box center [235, 139] width 45 height 16
type input "4"
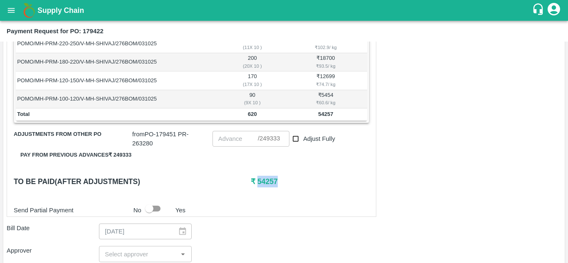
drag, startPoint x: 256, startPoint y: 181, endPoint x: 277, endPoint y: 181, distance: 21.2
click at [277, 181] on h6 "₹ 54257" at bounding box center [310, 182] width 119 height 12
copy h6 "54257"
click at [219, 137] on input "number" at bounding box center [235, 139] width 45 height 16
paste input "54257"
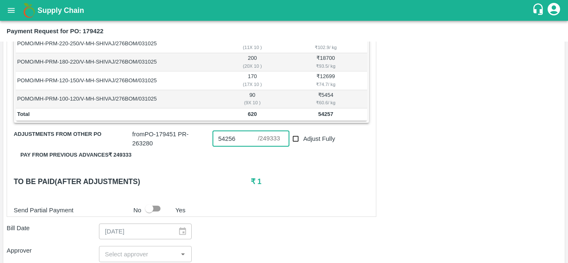
type input "54256"
click at [236, 163] on div "Shipment - SHIP/[DOMAIN_NAME][URL] Lots (Labels) Weight (Kgs) Total Price (₹) P…" at bounding box center [192, 103] width 370 height 227
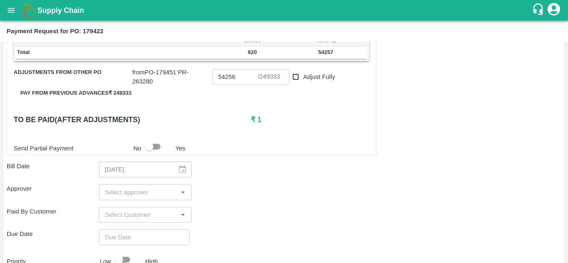
scroll to position [247, 0]
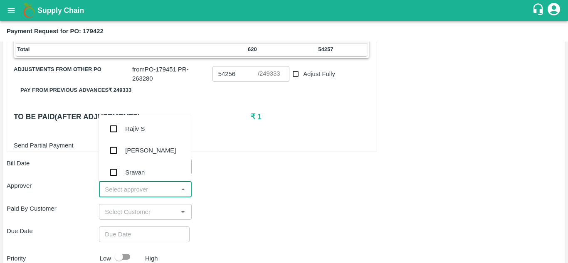
click at [121, 188] on input "input" at bounding box center [139, 189] width 74 height 11
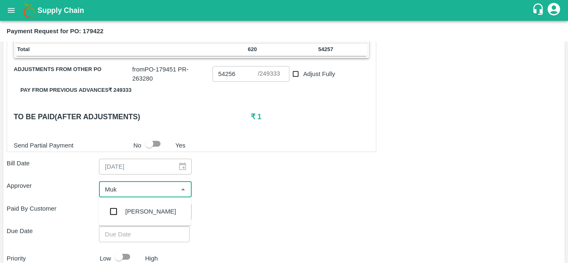
type input "Muku"
click at [111, 211] on input "checkbox" at bounding box center [113, 211] width 17 height 17
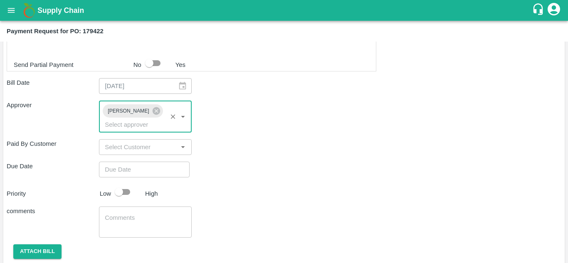
scroll to position [329, 0]
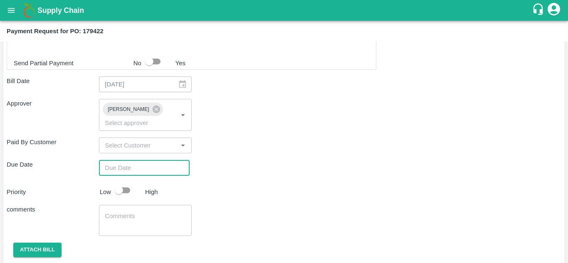
type input "DD/MM/YYYY hh:mm aa"
click at [107, 163] on input "DD/MM/YYYY hh:mm aa" at bounding box center [141, 168] width 85 height 16
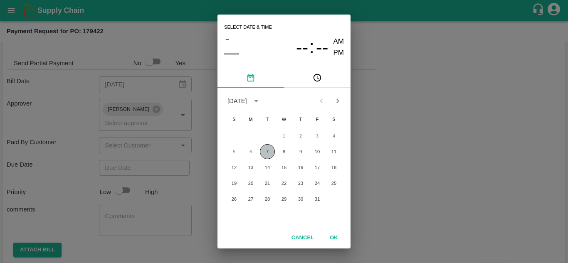
click at [260, 149] on button "7" at bounding box center [267, 151] width 15 height 15
type input "[DATE] 12:00 AM"
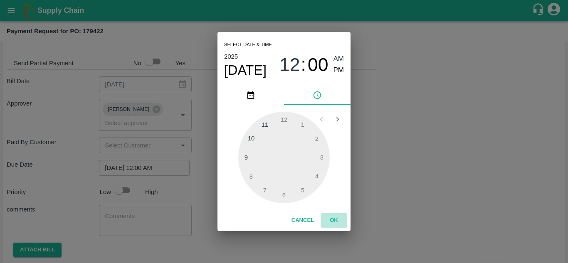
click at [335, 221] on button "OK" at bounding box center [334, 220] width 27 height 15
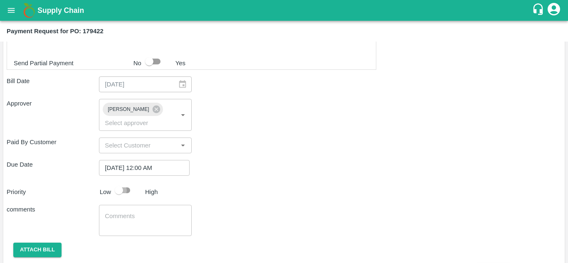
click at [124, 191] on input "checkbox" at bounding box center [118, 191] width 47 height 16
checkbox input "true"
click at [44, 245] on button "Attach bill" at bounding box center [37, 250] width 48 height 15
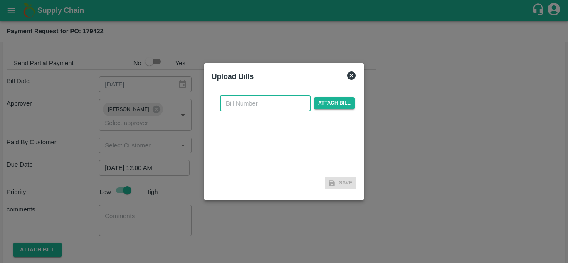
click at [239, 102] on input "text" at bounding box center [265, 104] width 91 height 16
type input "179422"
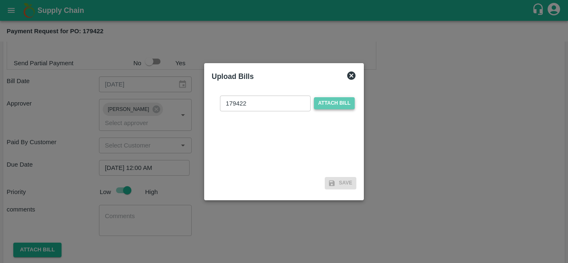
click at [342, 106] on span "Attach bill" at bounding box center [334, 103] width 41 height 12
click at [0, 0] on input "Attach bill" at bounding box center [0, 0] width 0 height 0
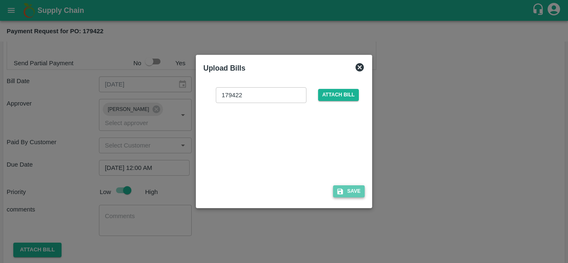
click at [347, 192] on button "Save" at bounding box center [349, 192] width 32 height 12
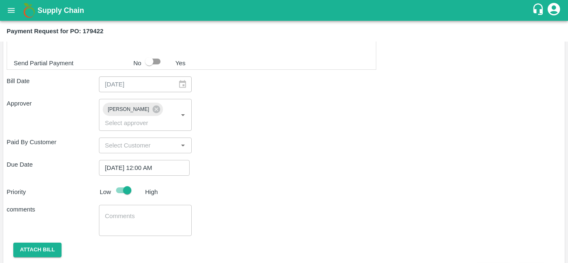
scroll to position [399, 0]
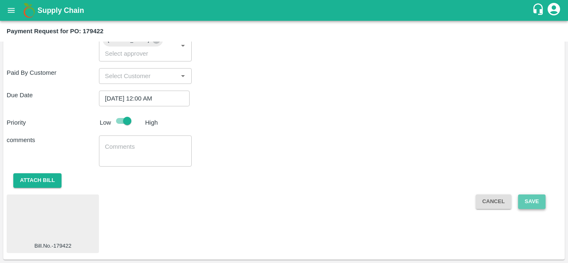
click at [535, 203] on button "Save" at bounding box center [531, 202] width 27 height 15
